Goal: Transaction & Acquisition: Purchase product/service

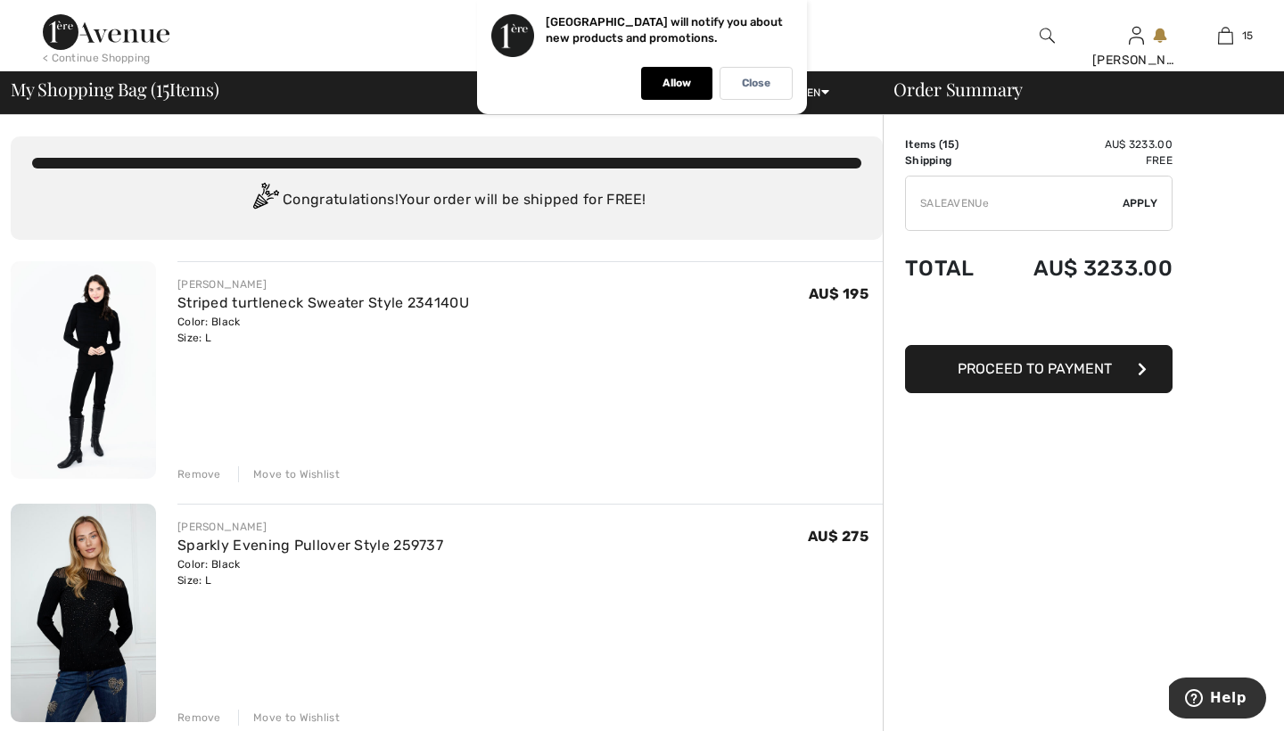
type input "SALEAVENUE"
click at [1122, 204] on span "Apply" at bounding box center [1140, 203] width 36 height 16
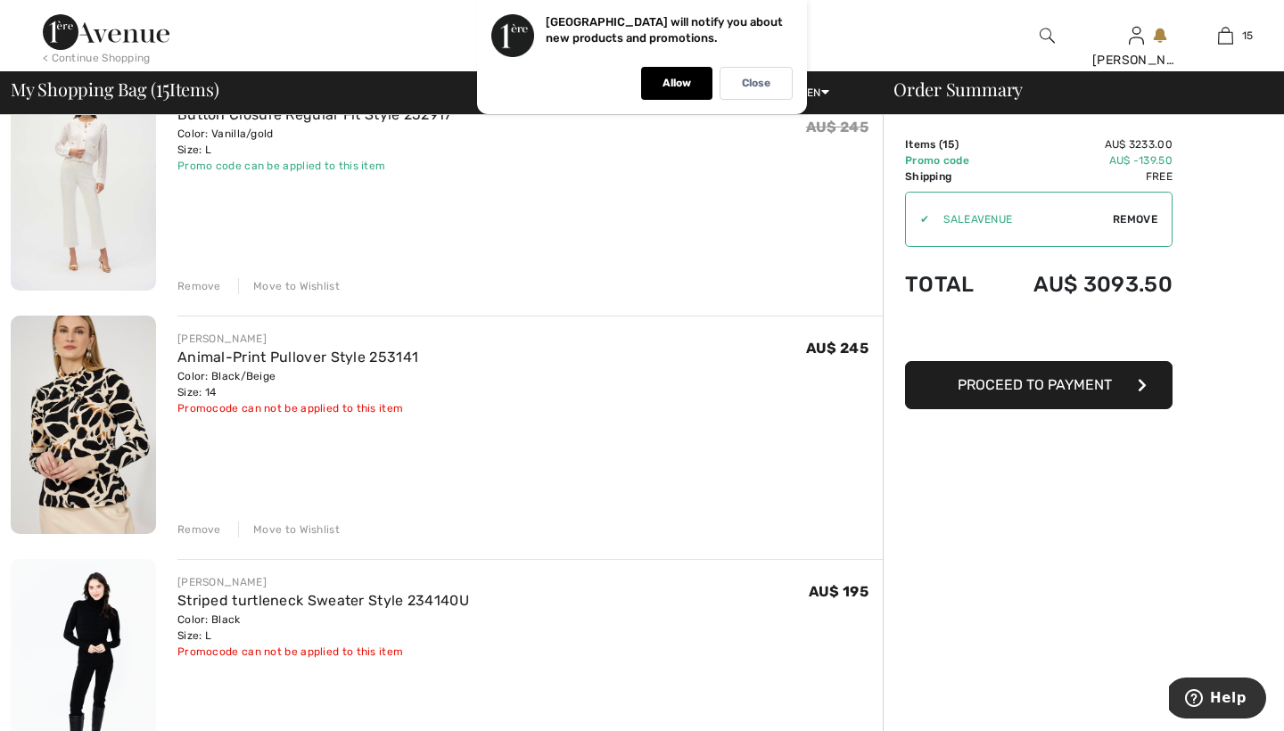
scroll to position [678, 0]
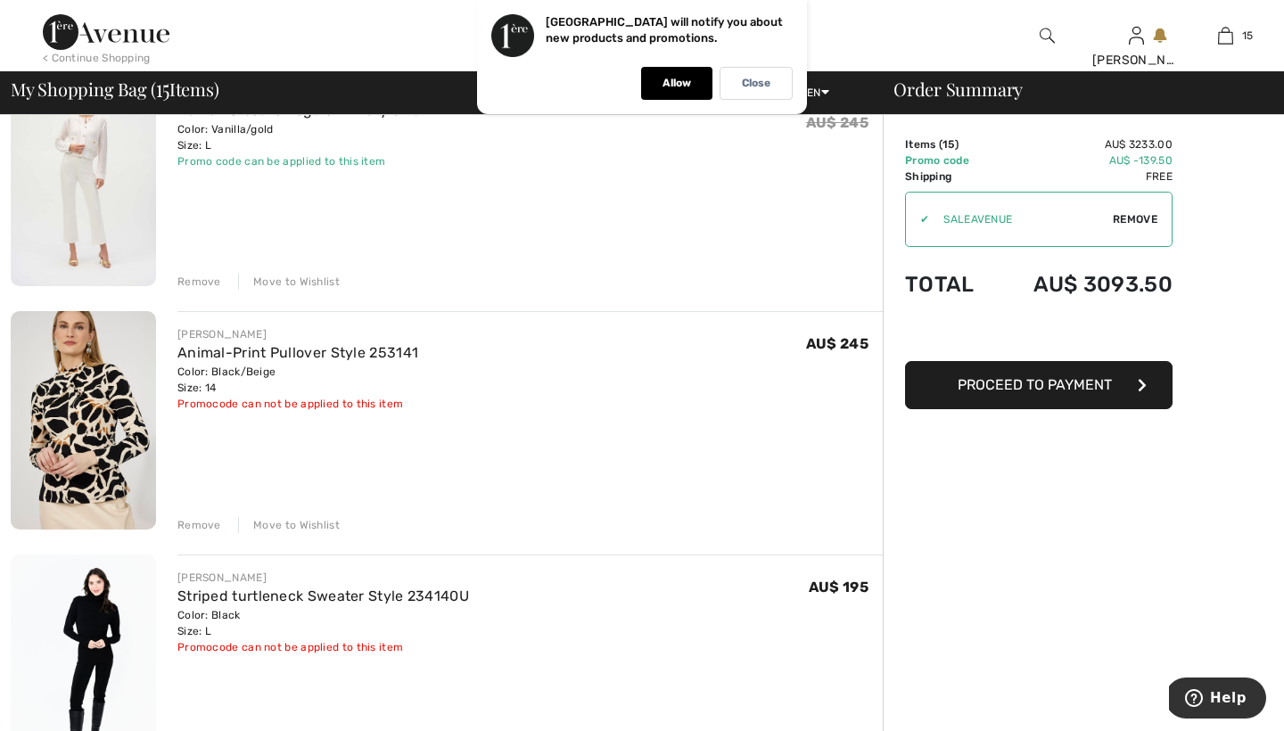
click at [206, 281] on div "Remove" at bounding box center [199, 282] width 44 height 16
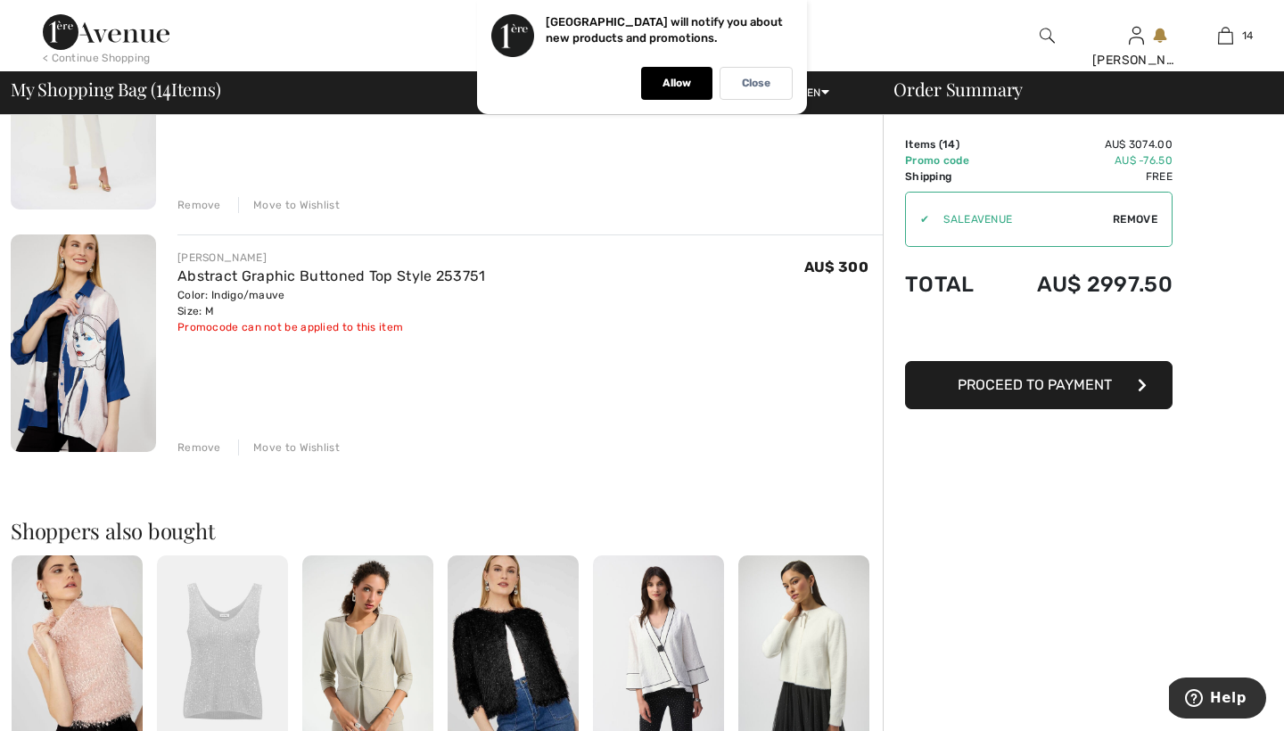
scroll to position [3186, 0]
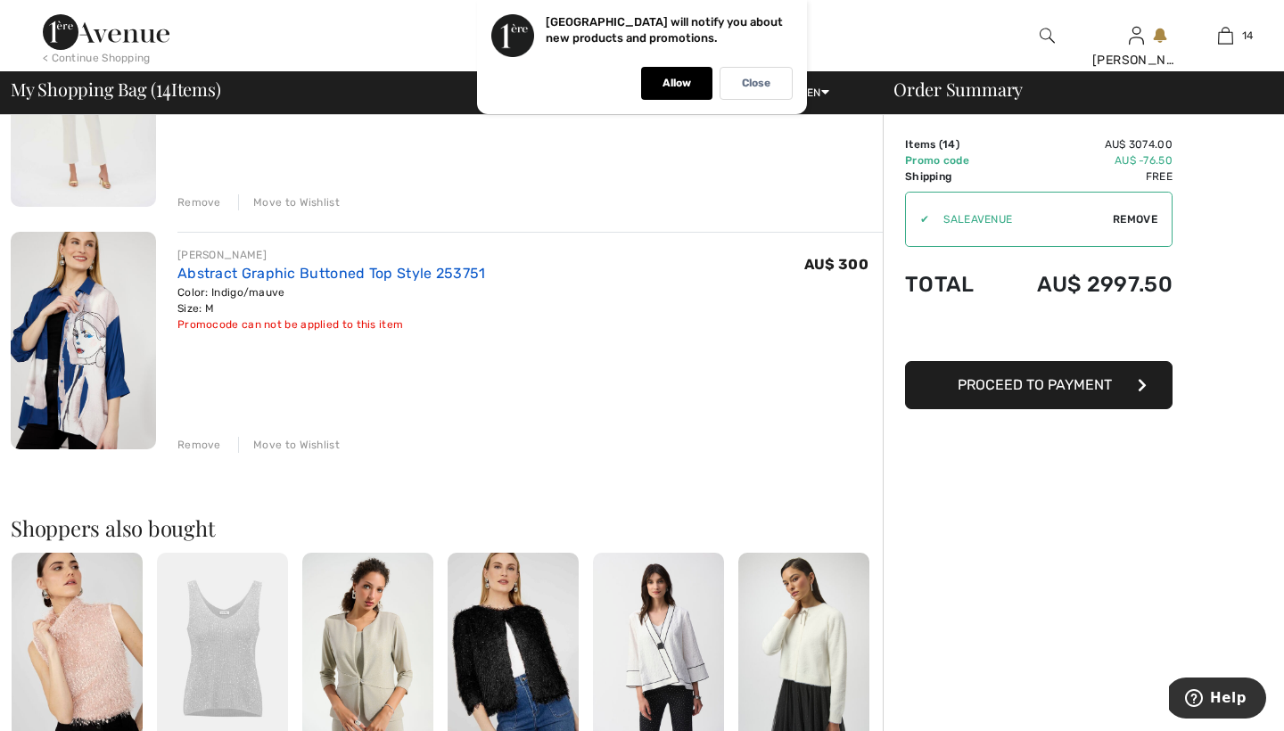
click at [369, 270] on link "Abstract Graphic Buttoned Top Style 253751" at bounding box center [331, 273] width 308 height 17
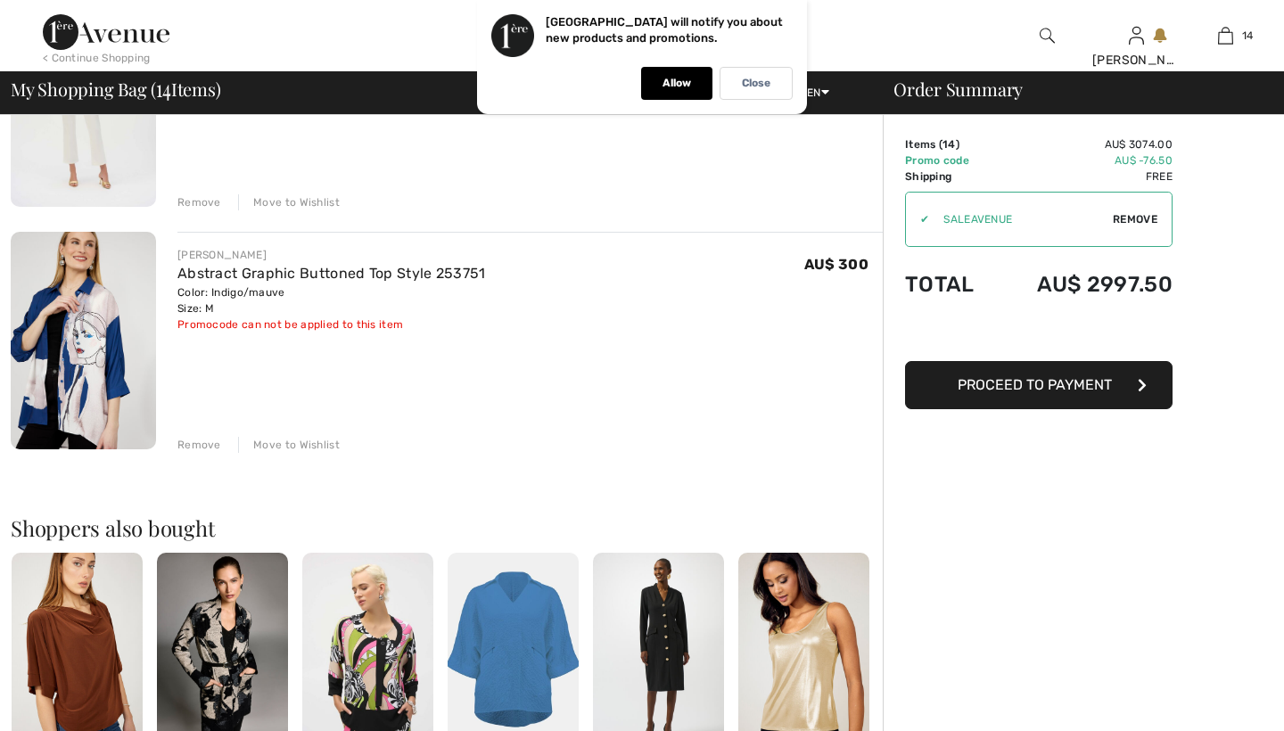
click at [209, 441] on div "Remove" at bounding box center [199, 445] width 44 height 16
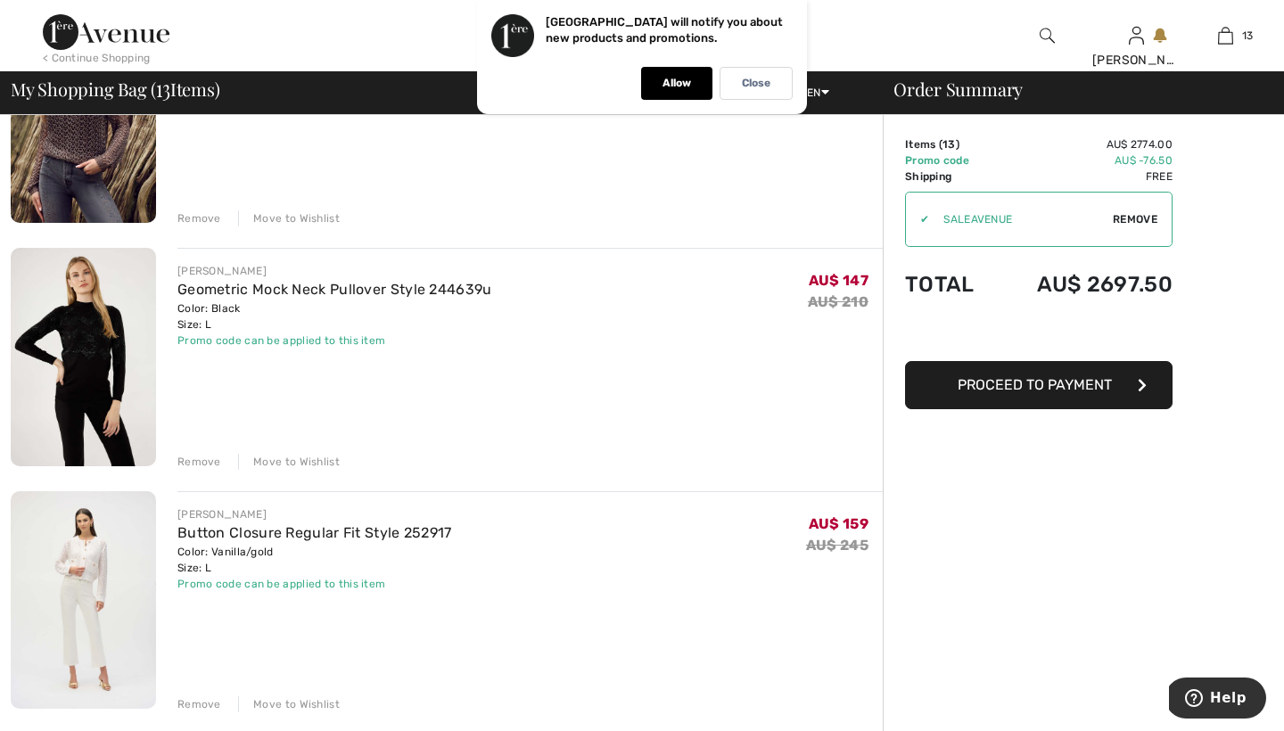
scroll to position [2671, 0]
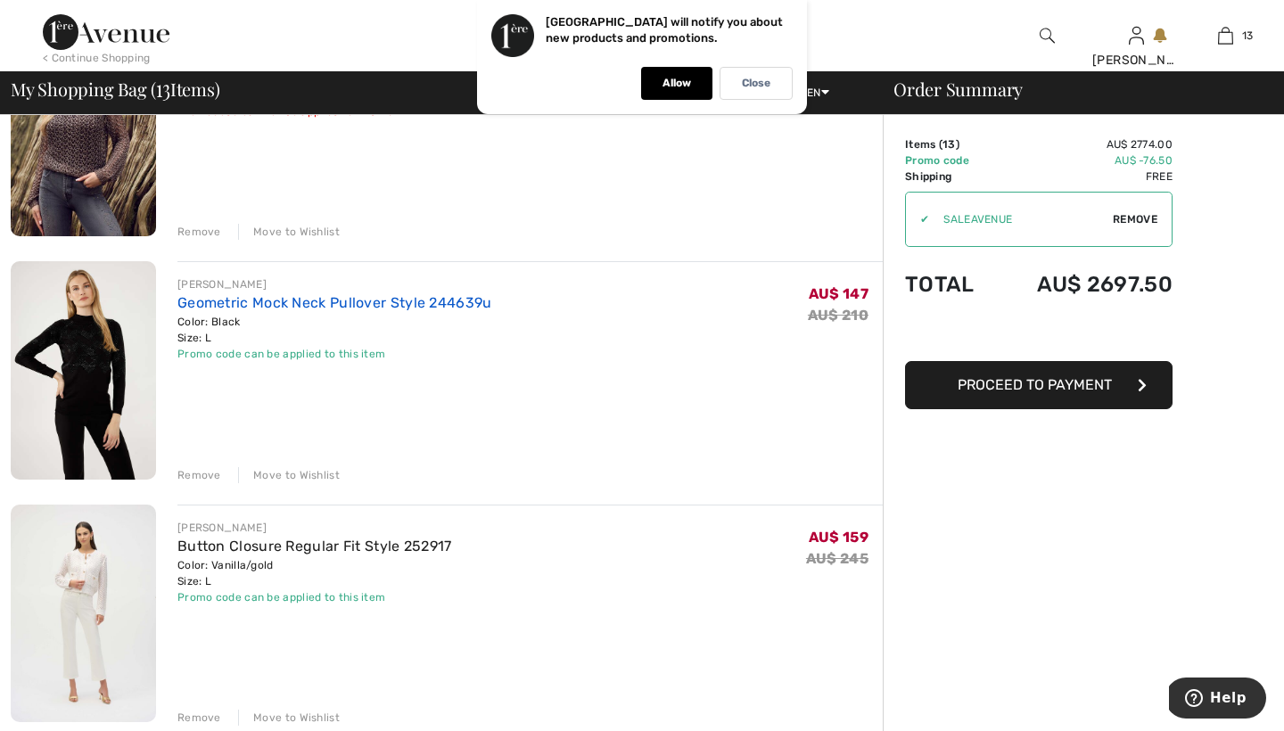
click at [311, 306] on link "Geometric Mock Neck Pullover Style 244639u" at bounding box center [334, 302] width 315 height 17
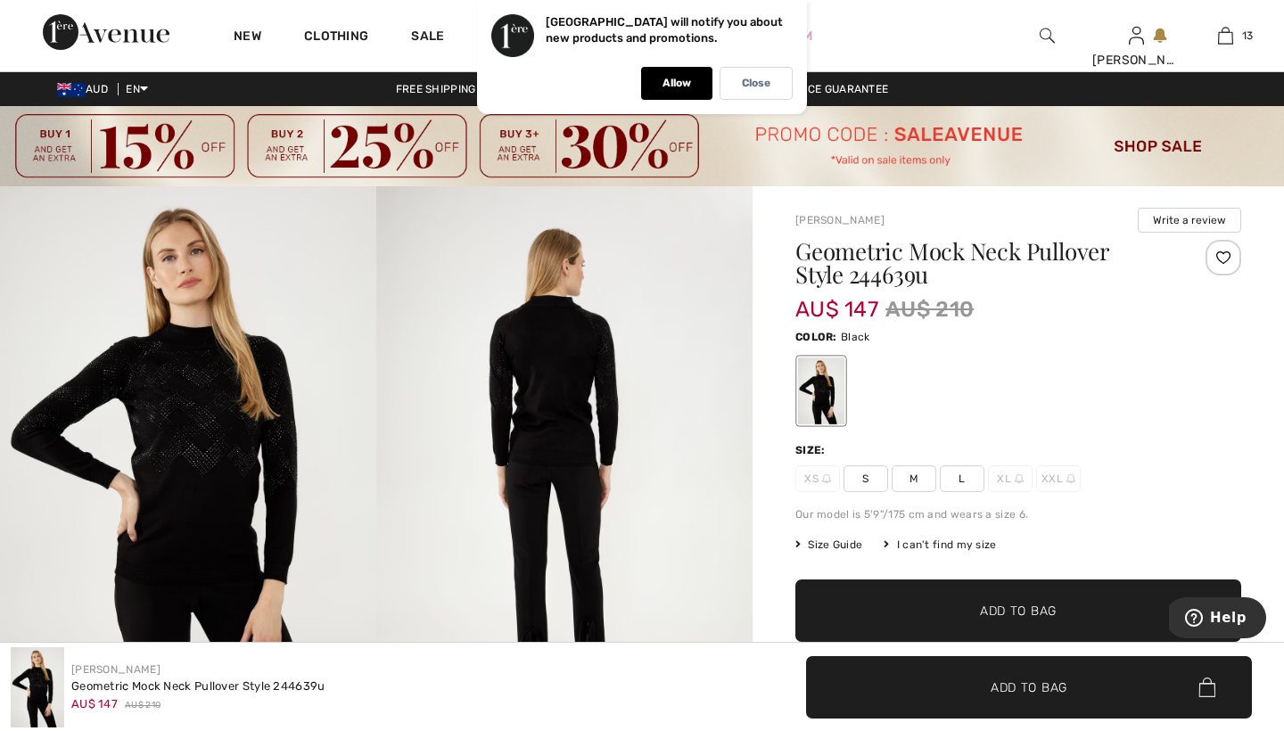
click at [152, 401] on img at bounding box center [188, 468] width 376 height 564
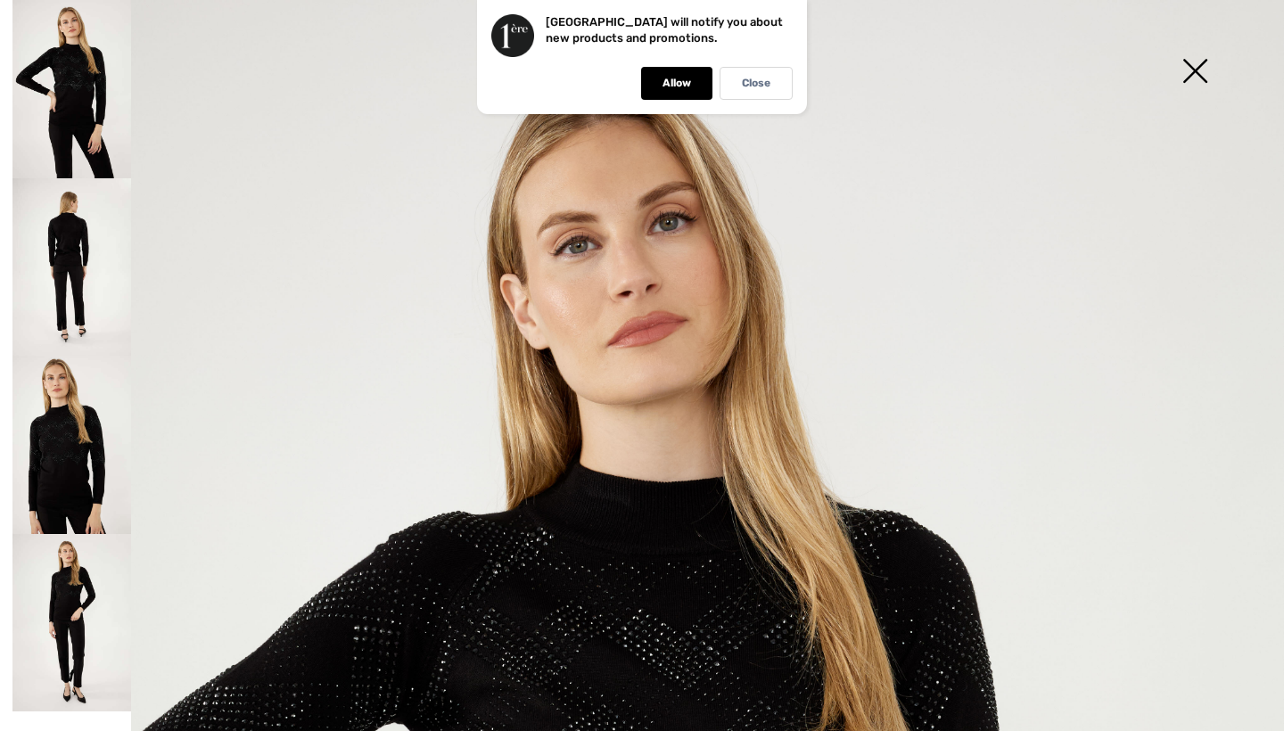
click at [682, 95] on div "Allow" at bounding box center [676, 83] width 71 height 33
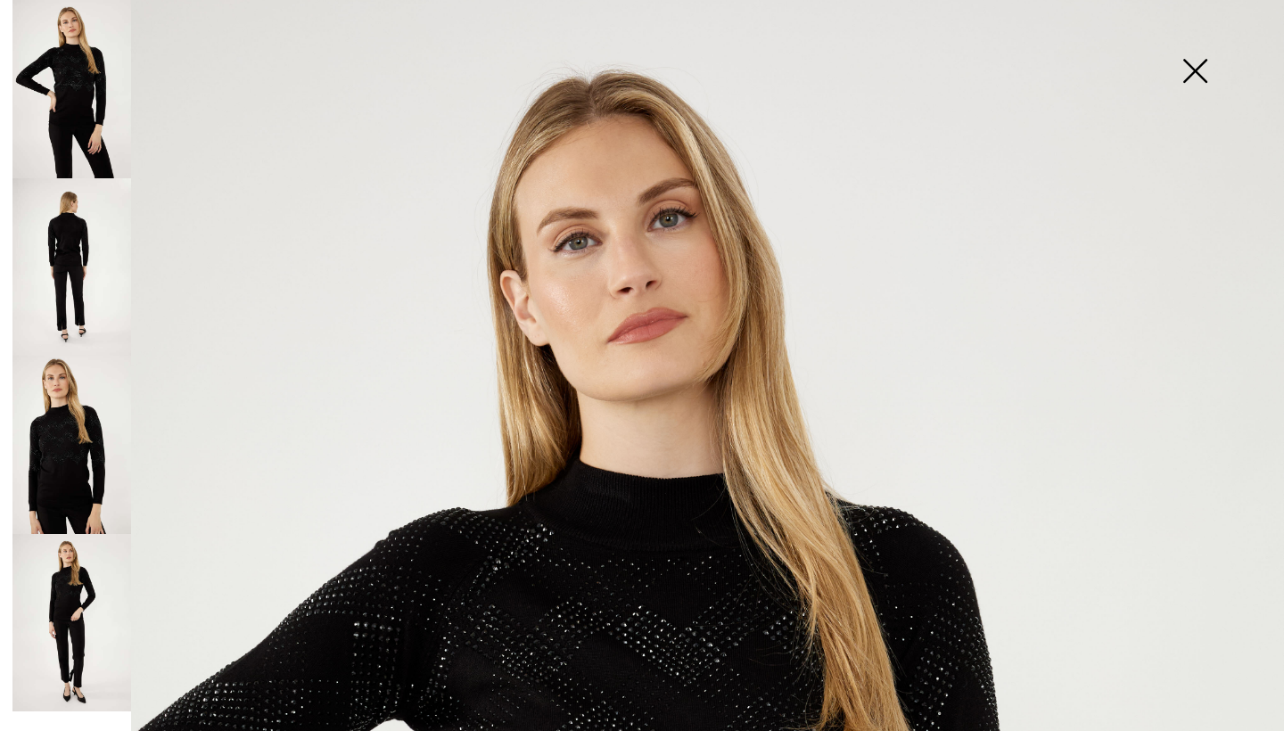
scroll to position [5, 0]
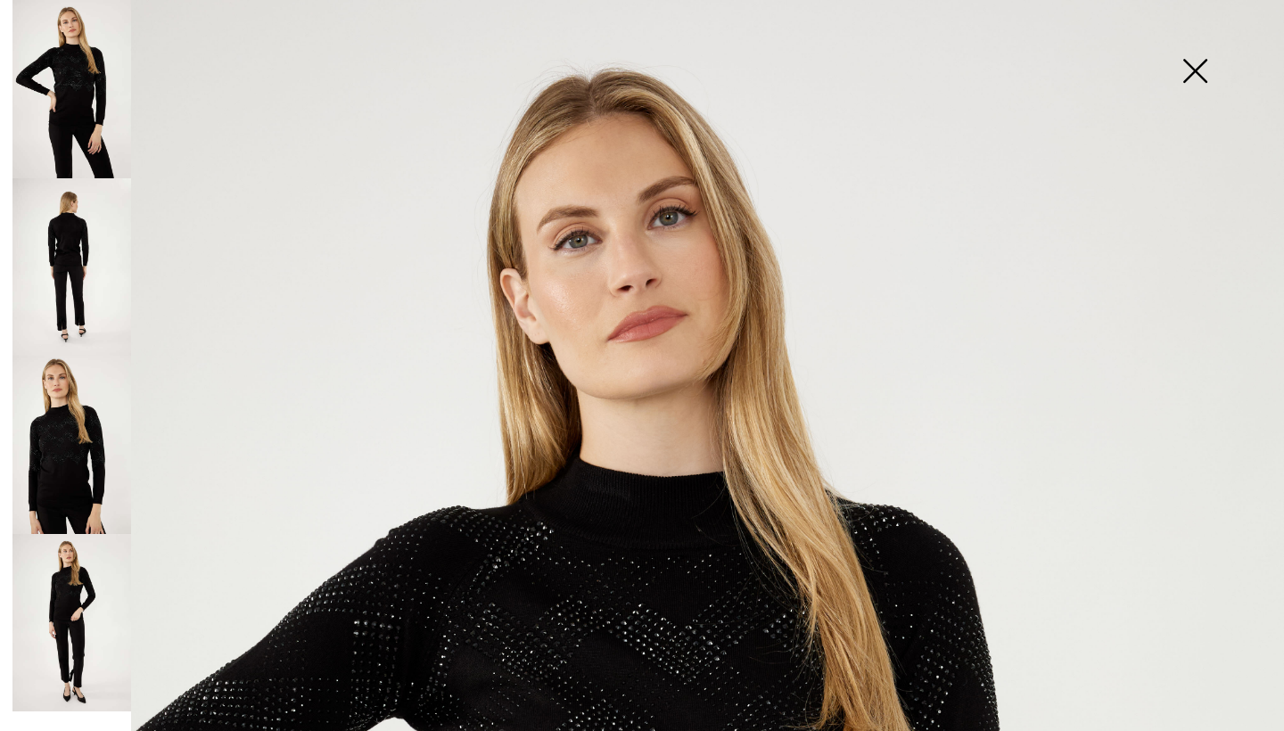
click at [113, 258] on img at bounding box center [71, 267] width 119 height 178
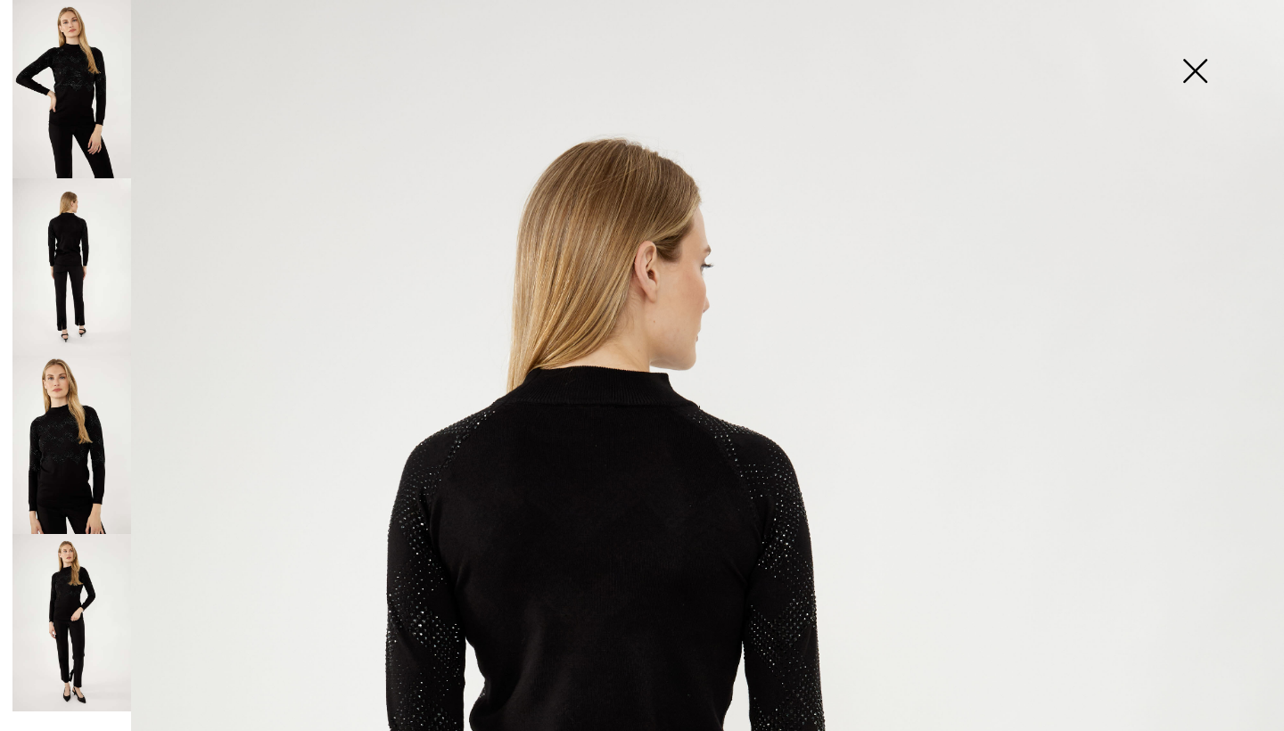
click at [78, 589] on img at bounding box center [71, 623] width 119 height 178
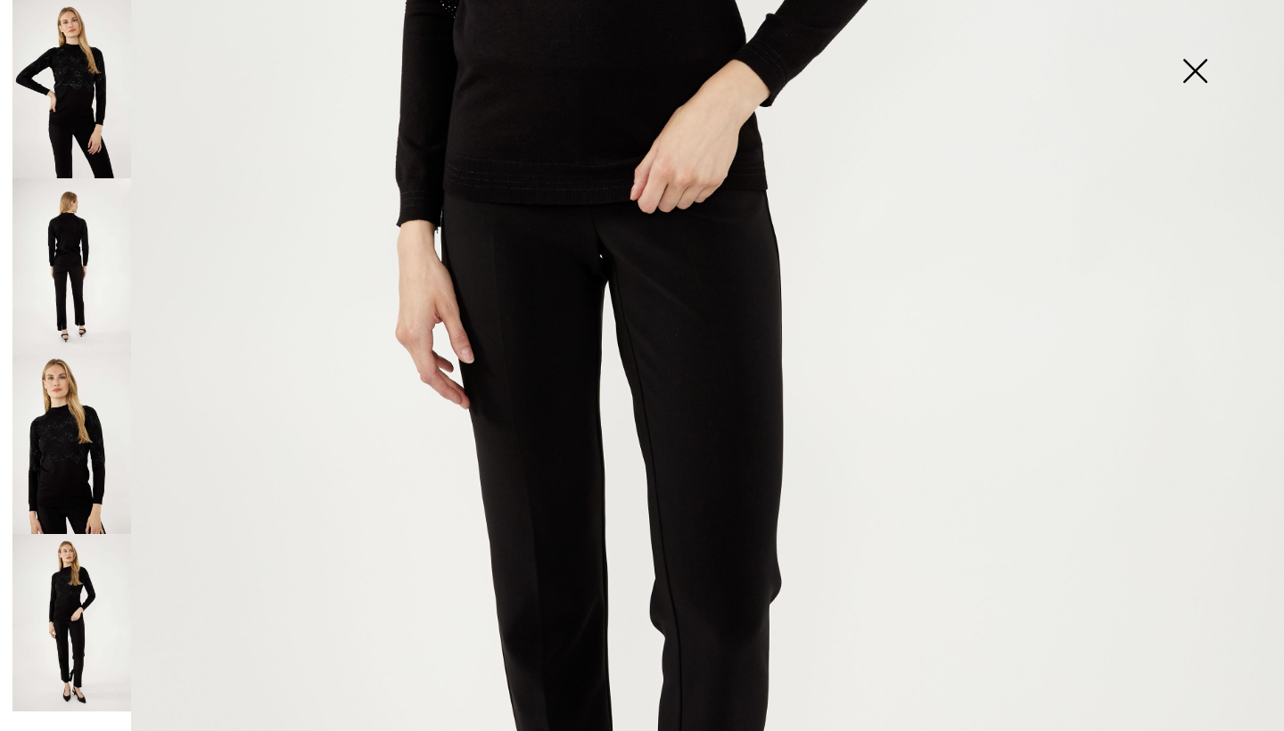
scroll to position [932, 0]
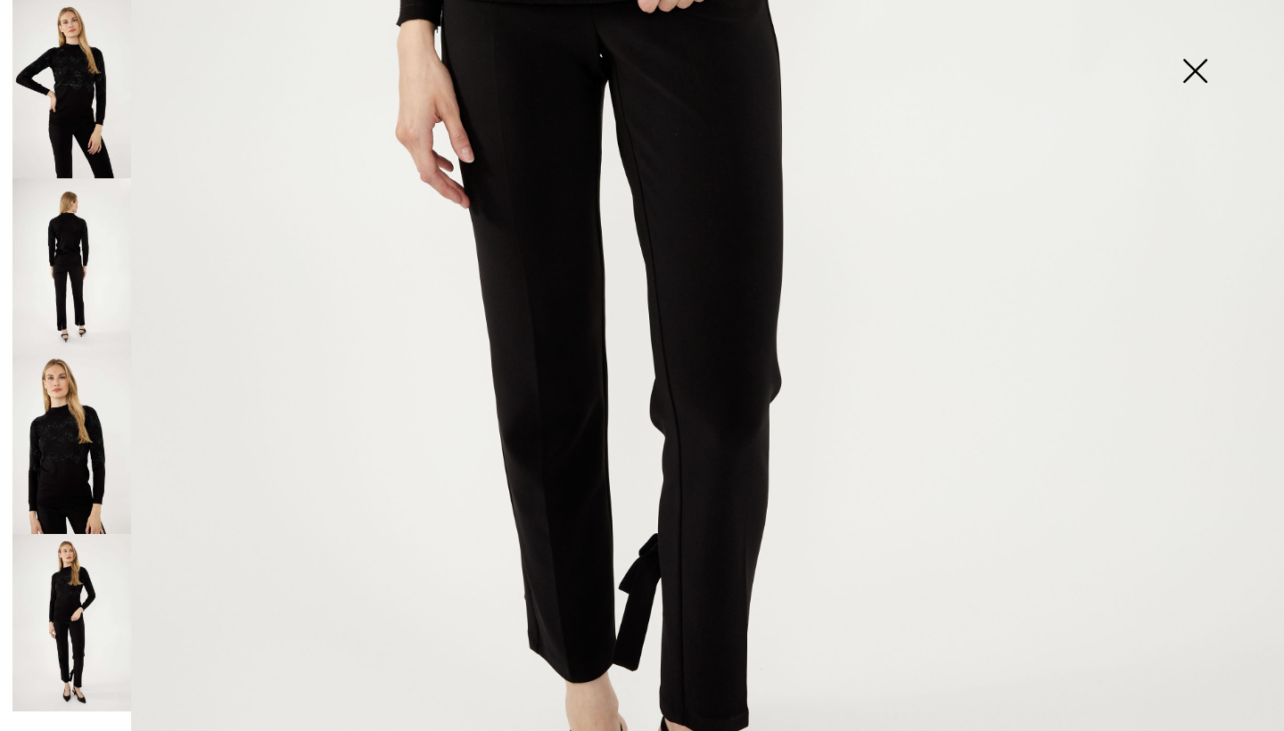
click at [1193, 78] on img at bounding box center [1194, 73] width 89 height 92
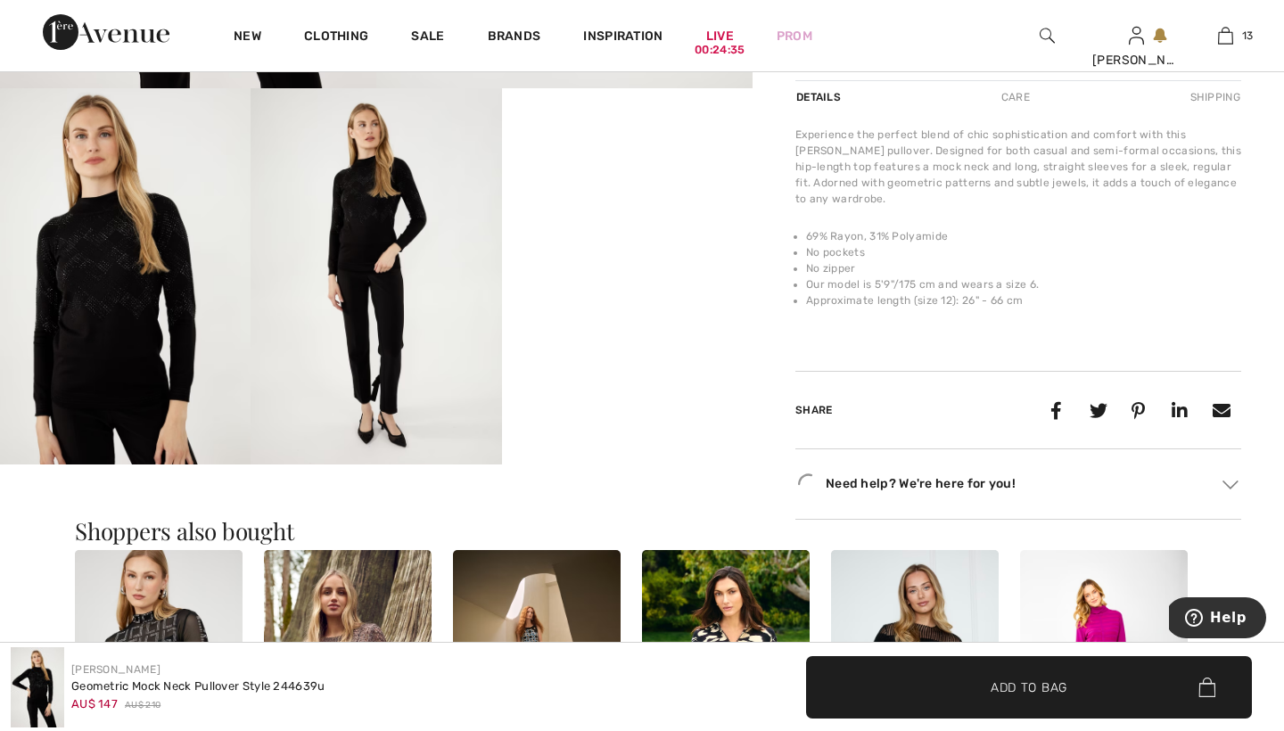
scroll to position [663, 0]
click at [727, 213] on video "Your browser does not support the video tag." at bounding box center [627, 150] width 250 height 126
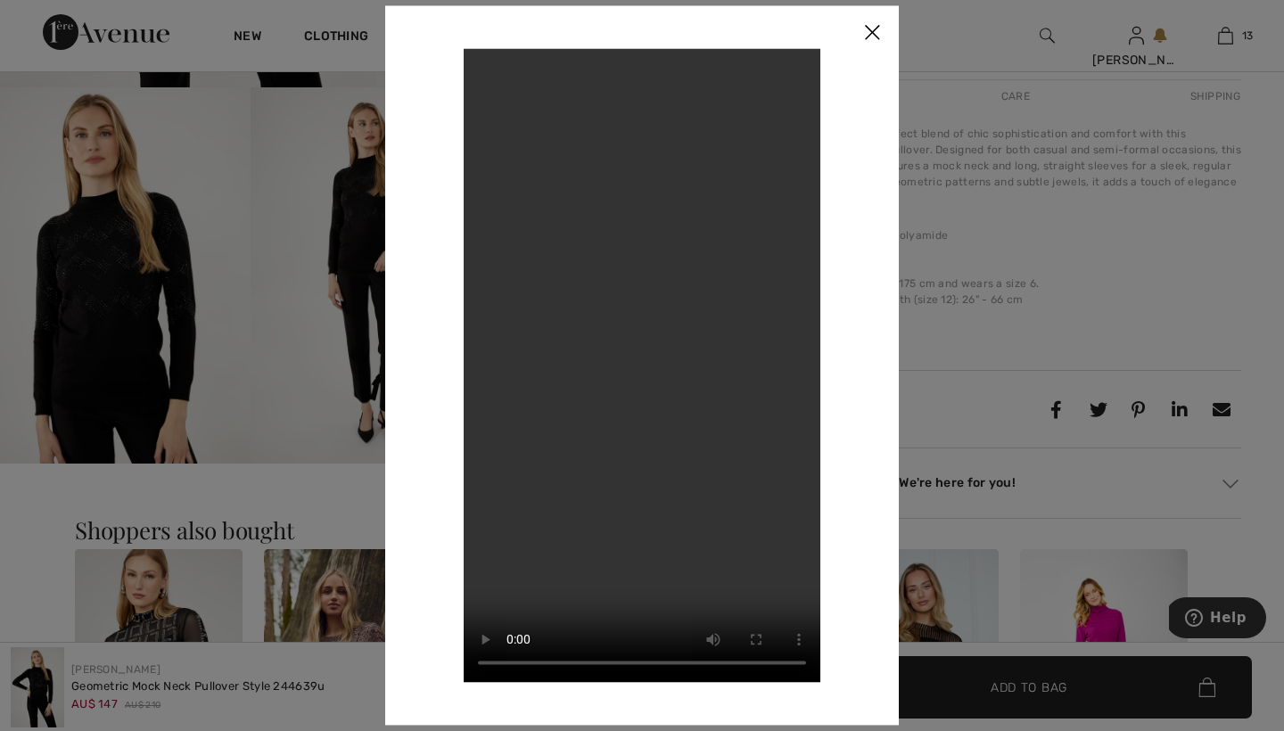
click at [872, 30] on img at bounding box center [871, 32] width 53 height 55
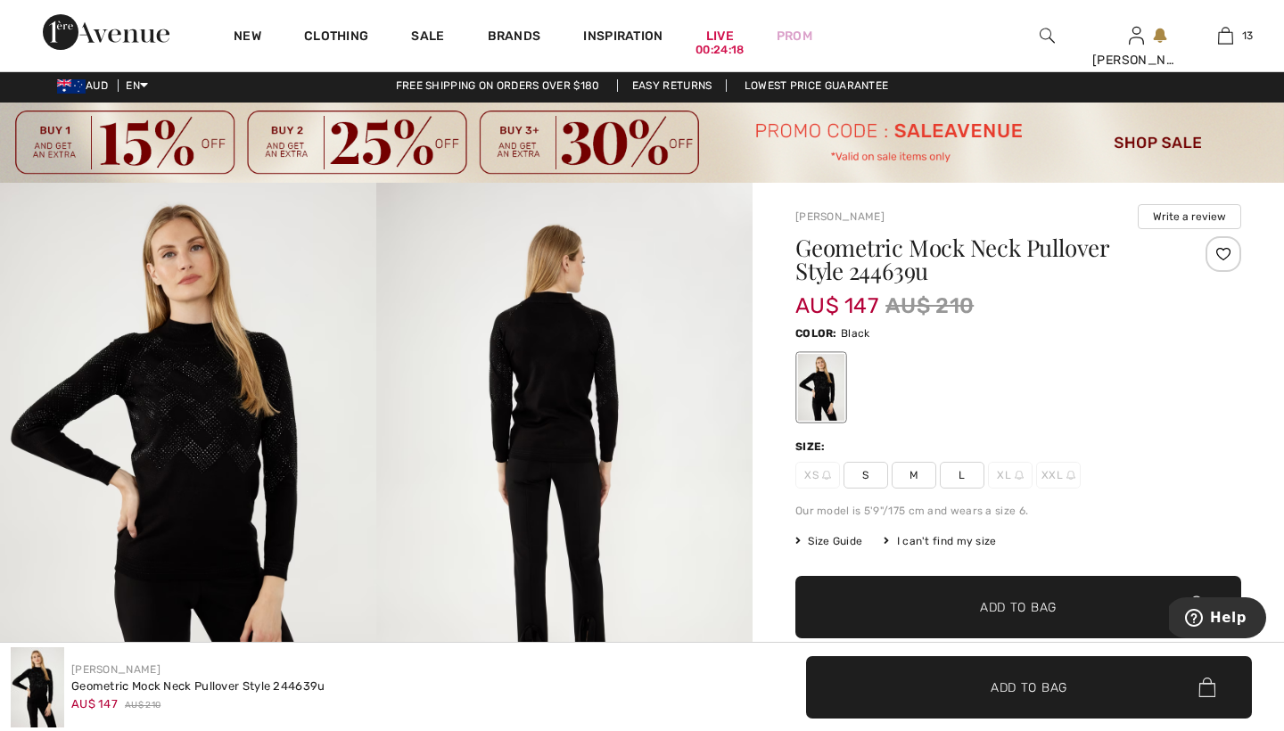
scroll to position [7, 0]
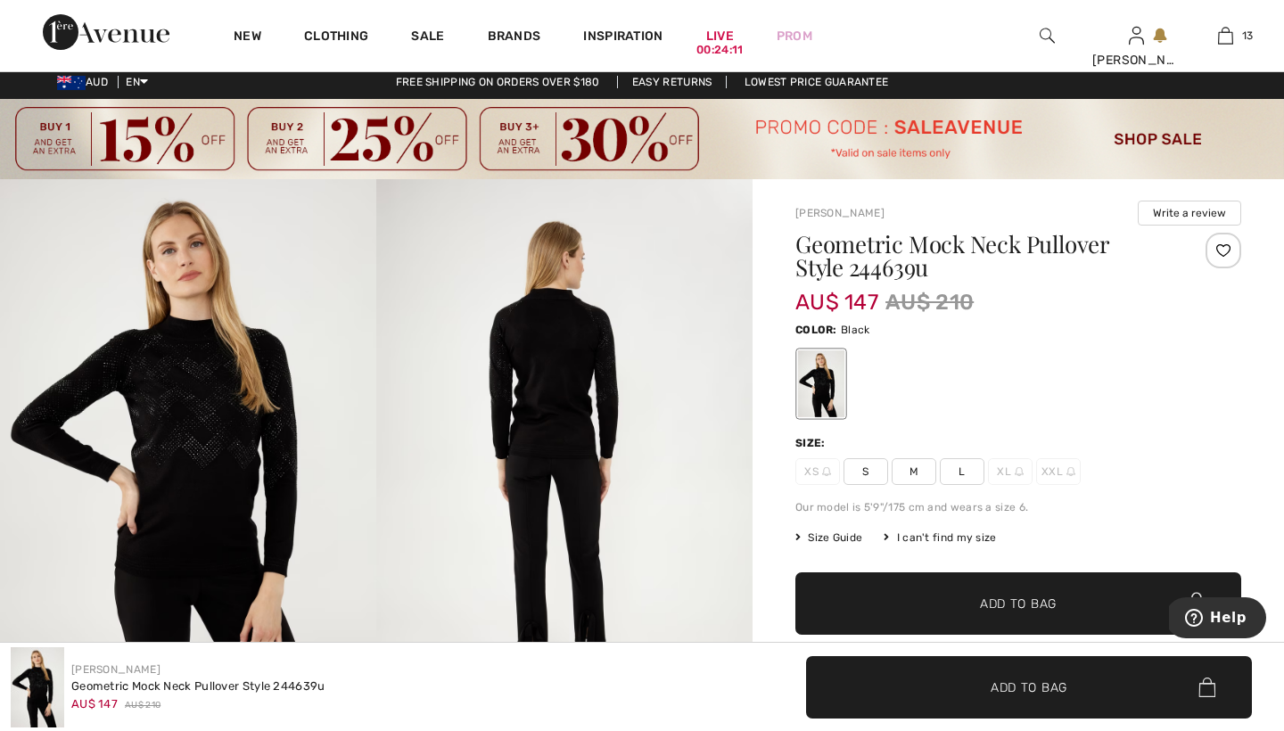
click at [183, 324] on img at bounding box center [188, 461] width 376 height 564
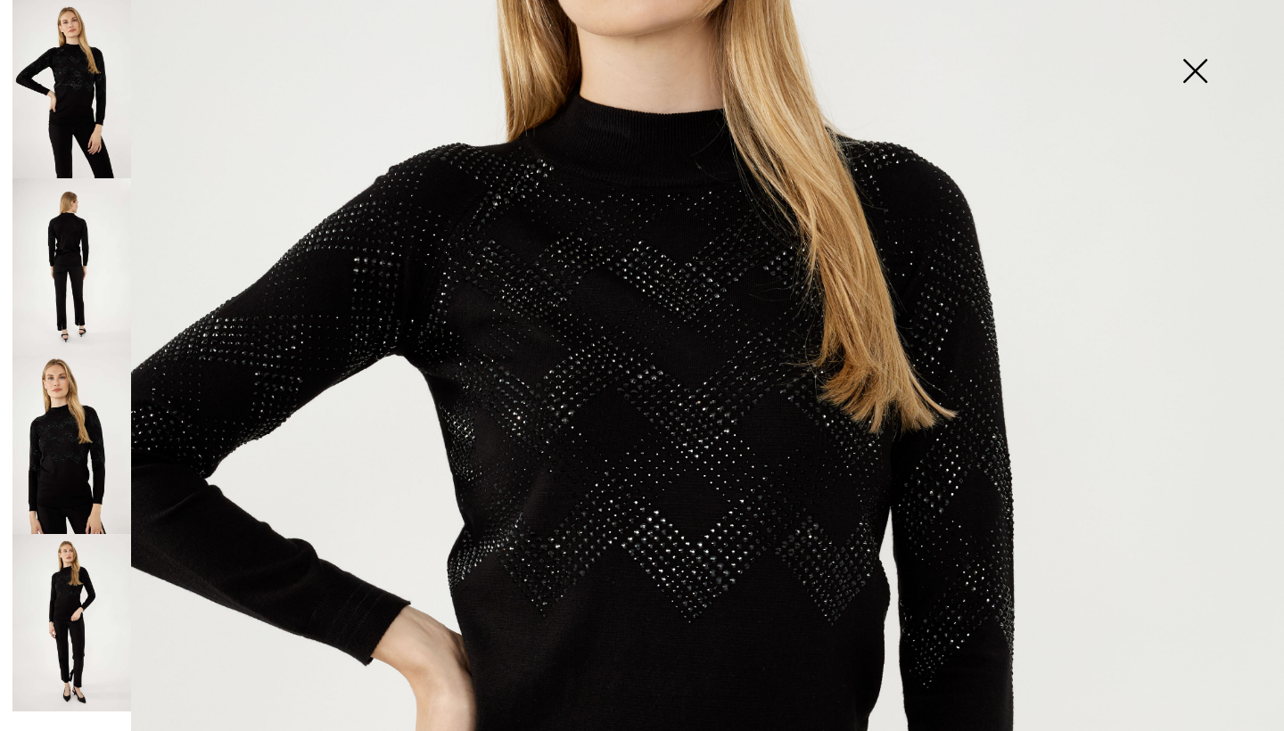
scroll to position [369, 0]
click at [86, 443] on img at bounding box center [71, 445] width 119 height 178
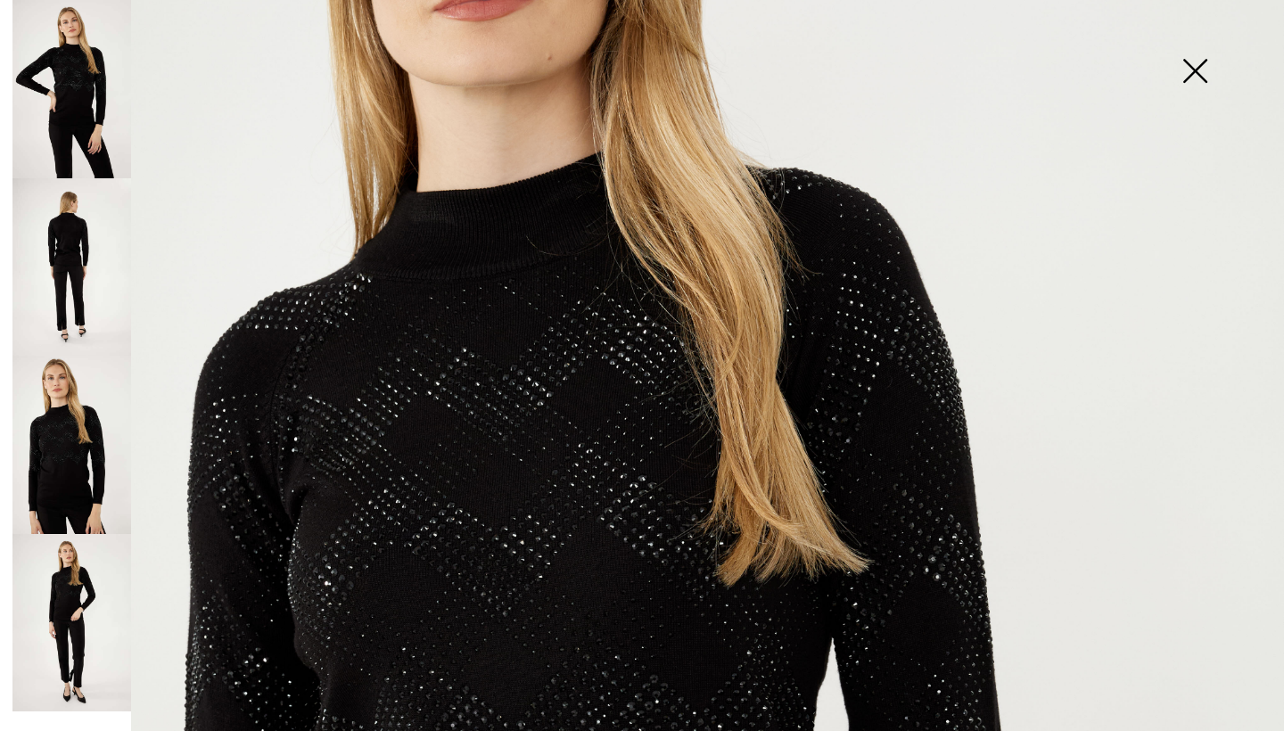
click at [494, 534] on img at bounding box center [642, 594] width 1284 height 1926
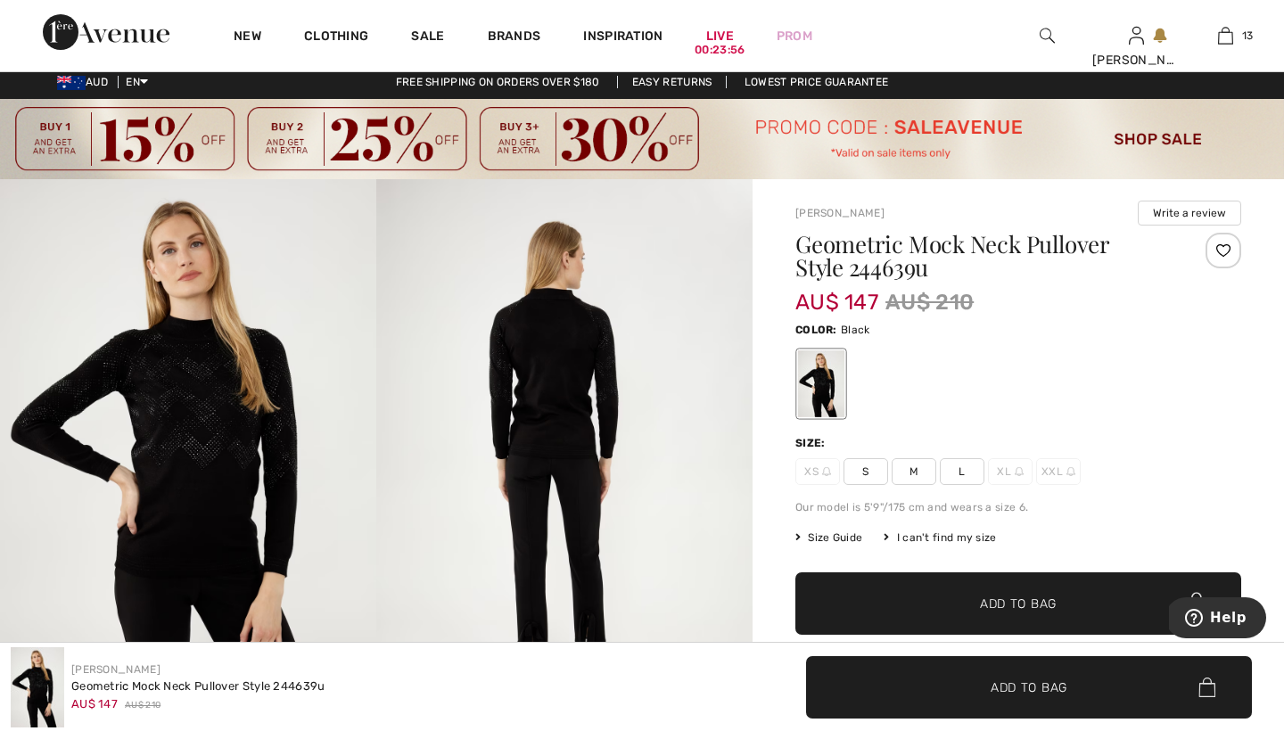
click at [215, 466] on img at bounding box center [188, 461] width 376 height 564
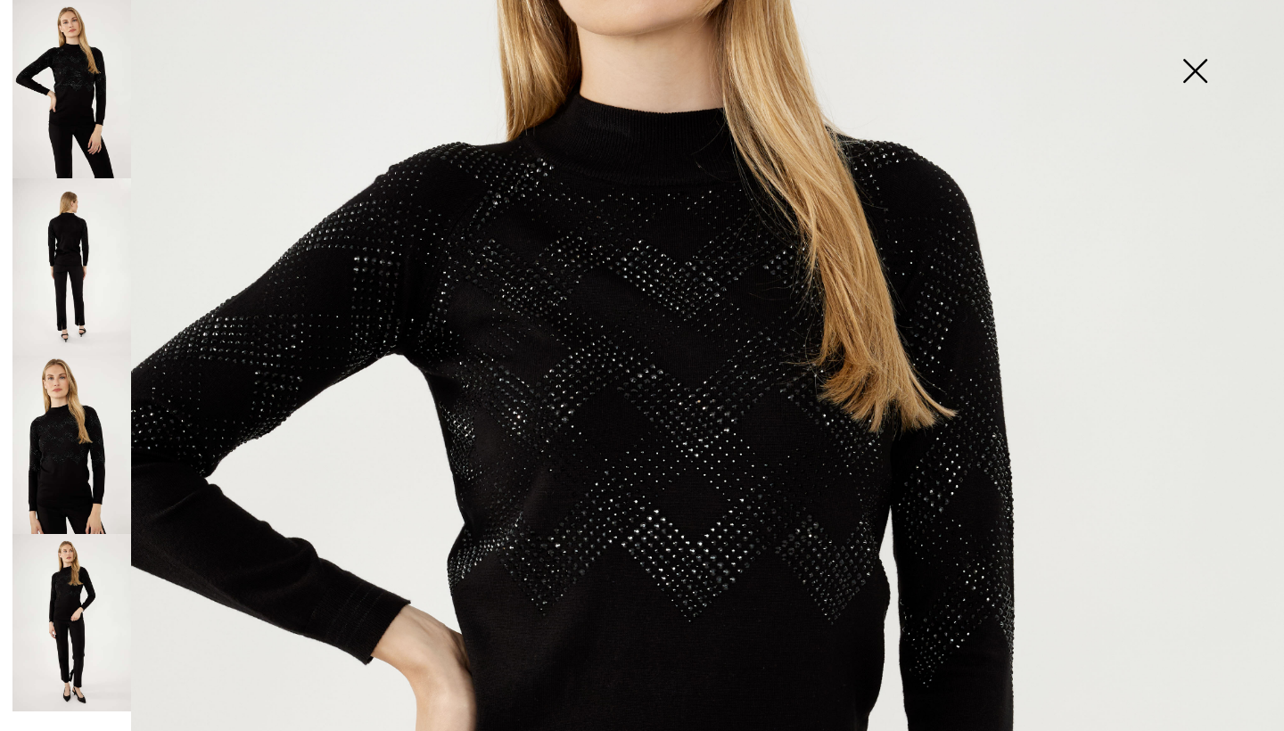
click at [108, 442] on img at bounding box center [71, 445] width 119 height 178
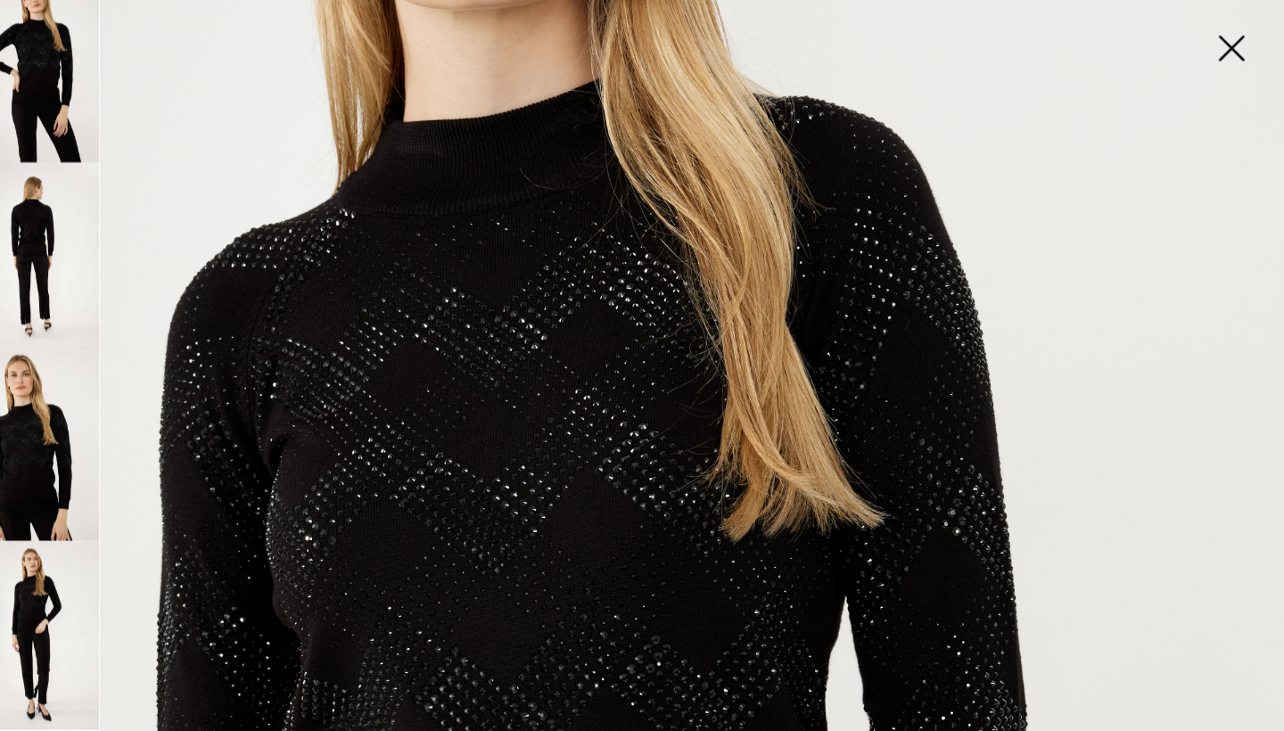
scroll to position [426, 0]
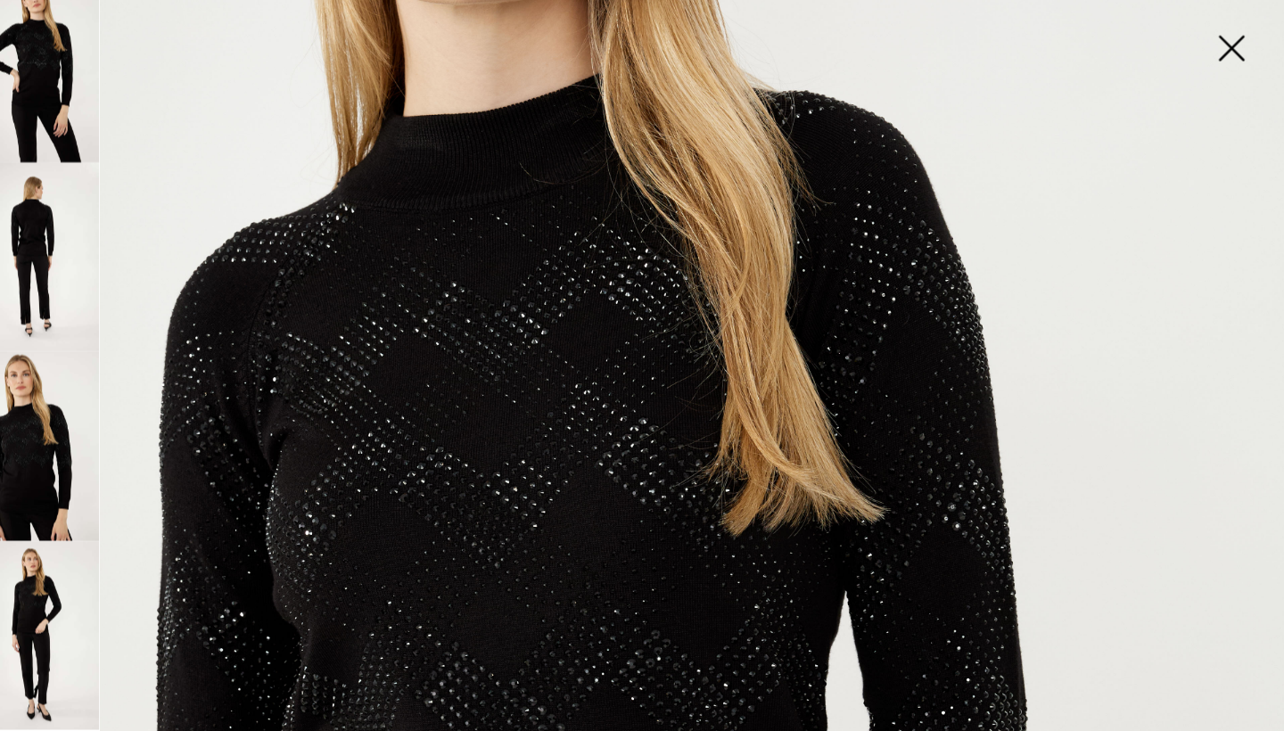
click at [46, 559] on img at bounding box center [71, 623] width 119 height 178
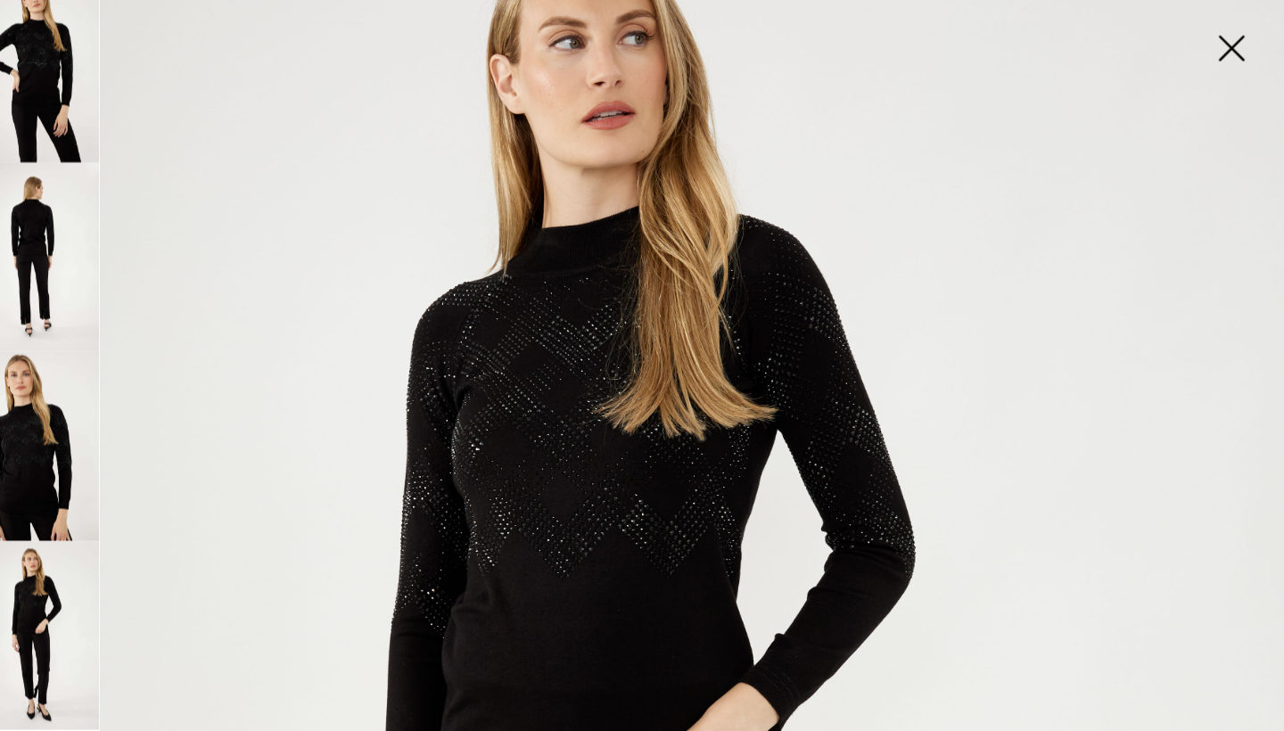
scroll to position [122, 0]
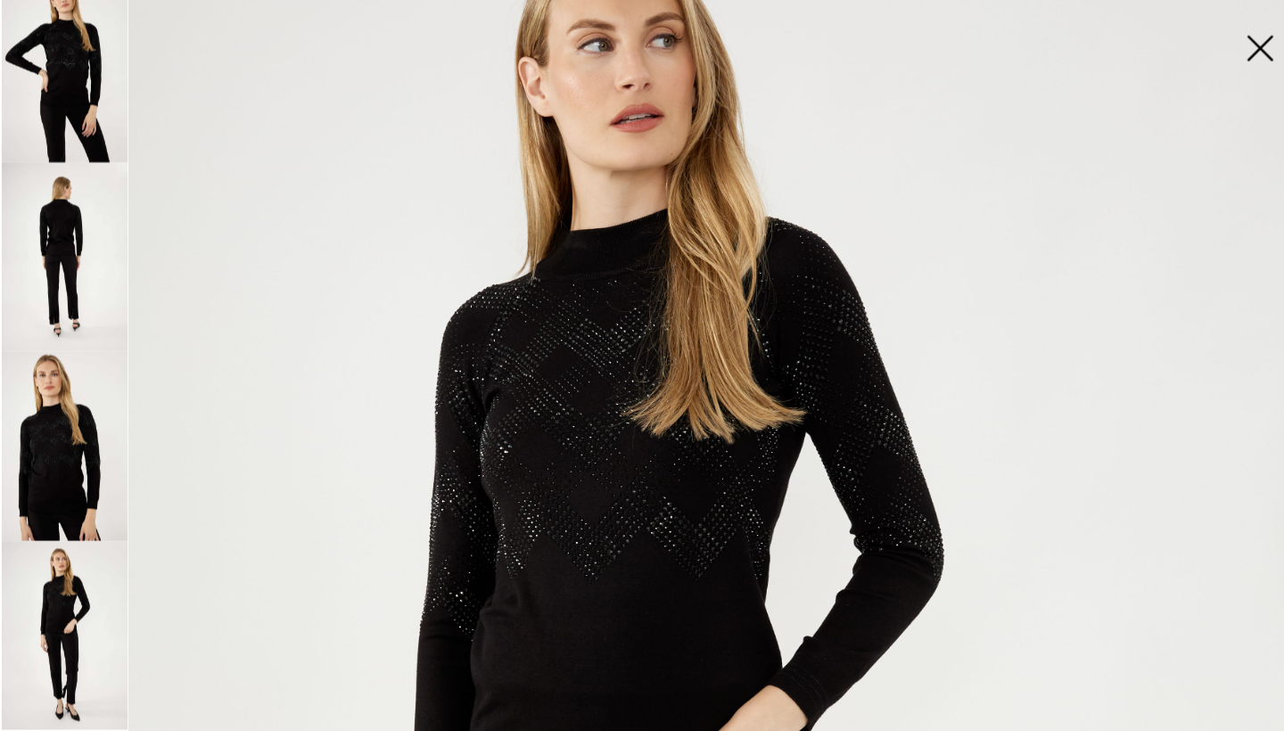
click at [1187, 42] on img at bounding box center [1194, 73] width 89 height 92
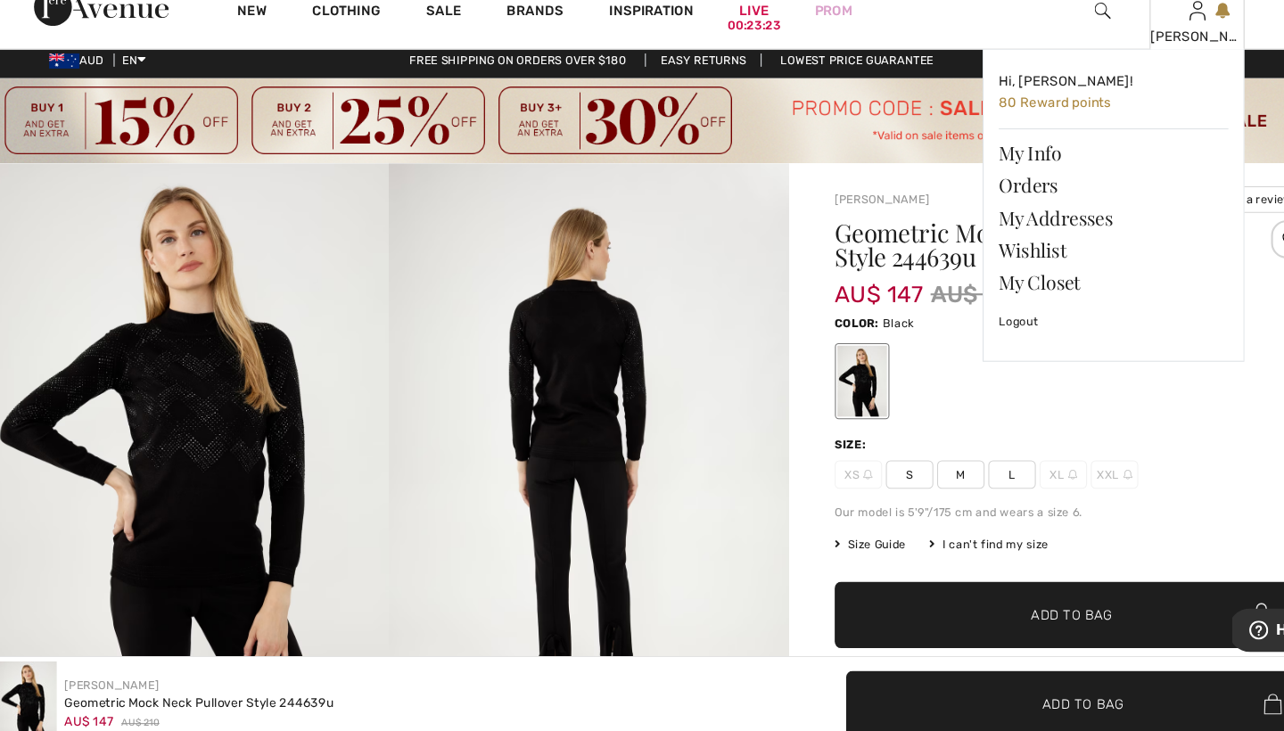
click at [1131, 51] on div "[PERSON_NAME]" at bounding box center [1135, 60] width 87 height 19
